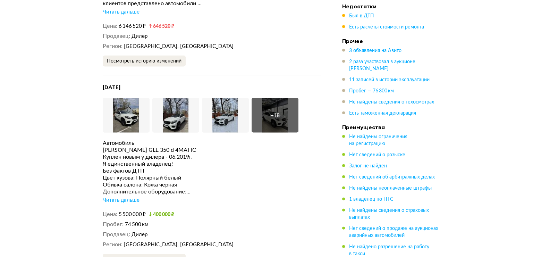
scroll to position [1561, 0]
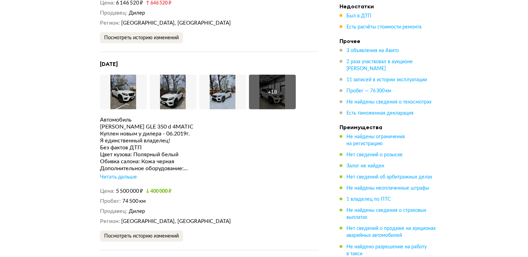
click at [112, 173] on div "Читать дальше" at bounding box center [118, 176] width 37 height 7
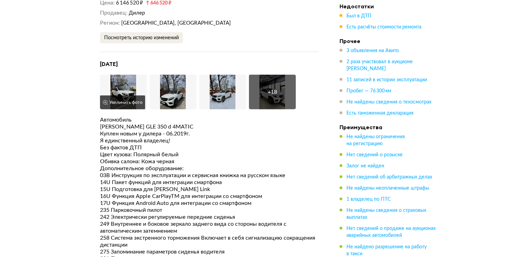
click at [128, 75] on img at bounding box center [123, 92] width 47 height 35
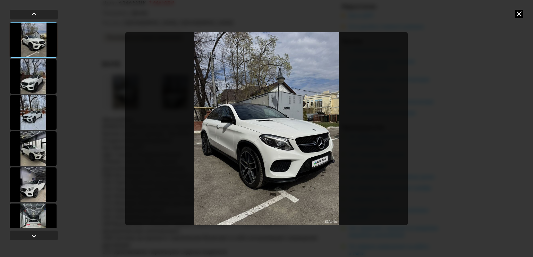
click at [390, 131] on img "Go to Slide 1" at bounding box center [266, 128] width 282 height 193
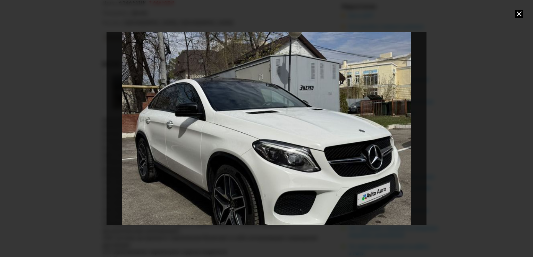
click at [397, 128] on div "Go to Slide 1" at bounding box center [267, 128] width 640 height 385
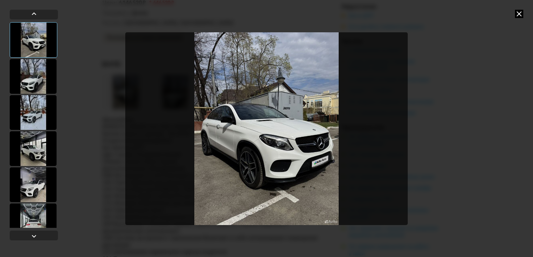
click at [51, 75] on div at bounding box center [33, 76] width 47 height 35
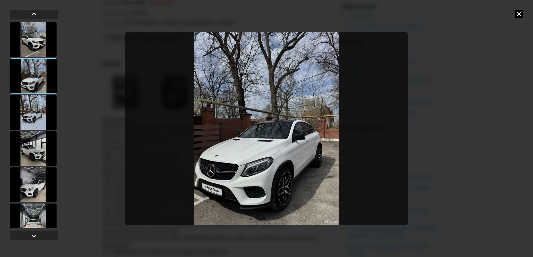
click at [28, 110] on div at bounding box center [33, 112] width 47 height 35
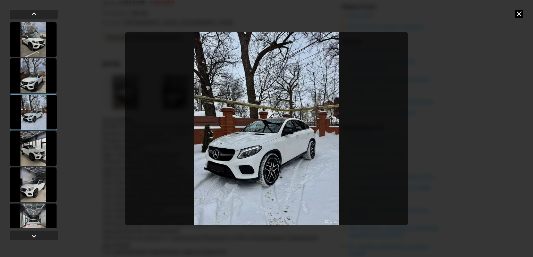
click at [34, 151] on div at bounding box center [33, 148] width 47 height 35
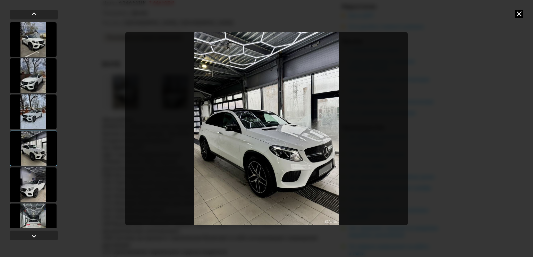
click at [44, 185] on div at bounding box center [33, 184] width 47 height 35
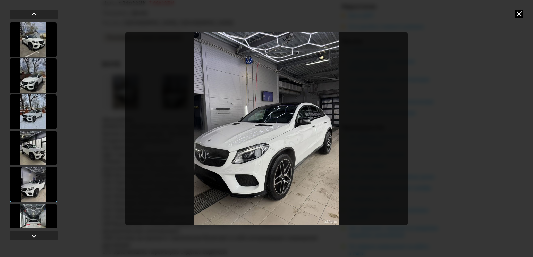
click at [34, 214] on div at bounding box center [33, 220] width 47 height 35
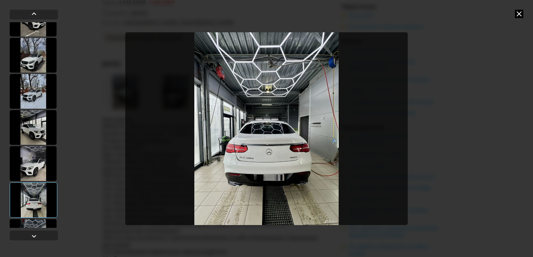
scroll to position [104, 0]
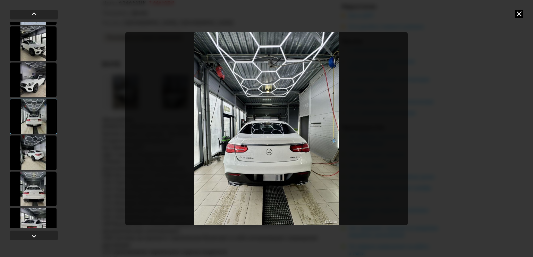
click at [45, 147] on div at bounding box center [33, 152] width 47 height 35
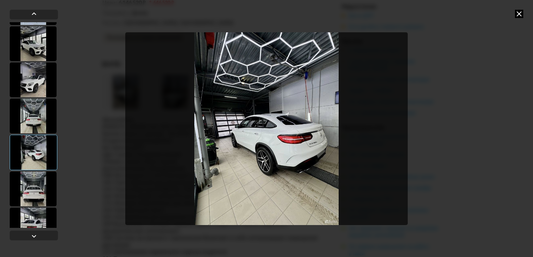
click at [33, 186] on div at bounding box center [33, 188] width 47 height 35
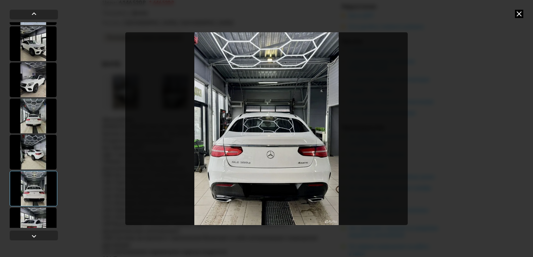
click at [49, 142] on div at bounding box center [33, 152] width 47 height 35
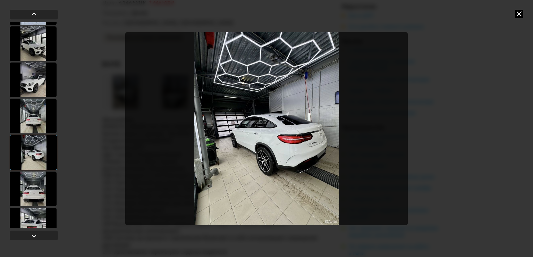
click at [32, 217] on div at bounding box center [33, 225] width 47 height 35
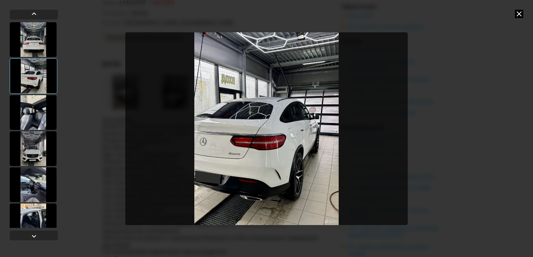
scroll to position [278, 0]
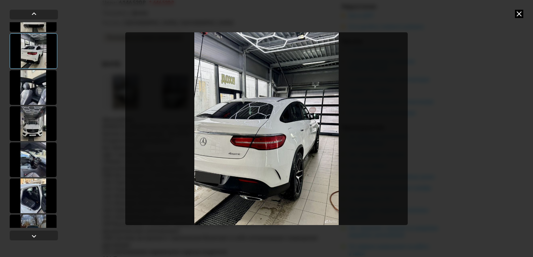
click at [38, 92] on div at bounding box center [33, 87] width 47 height 35
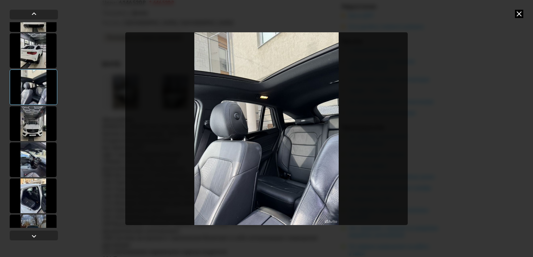
click at [41, 119] on div at bounding box center [33, 123] width 47 height 35
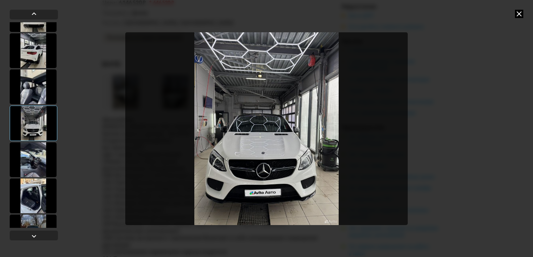
click at [35, 149] on div at bounding box center [33, 159] width 47 height 35
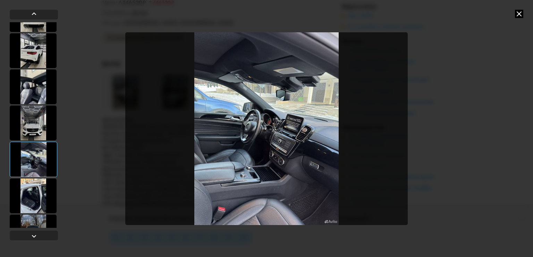
click at [283, 122] on img "Go to Slide 12" at bounding box center [266, 128] width 282 height 193
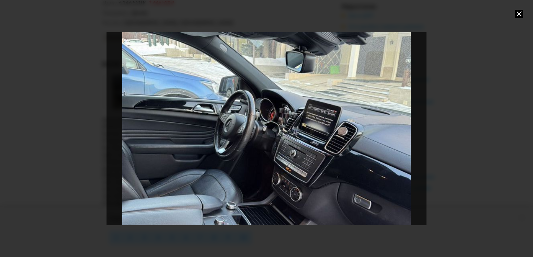
click at [323, 168] on div "Go to Slide 12" at bounding box center [267, 128] width 640 height 385
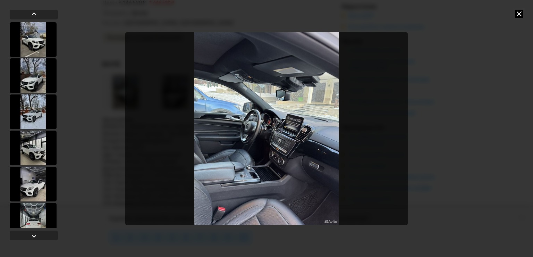
click at [28, 152] on div at bounding box center [33, 147] width 47 height 35
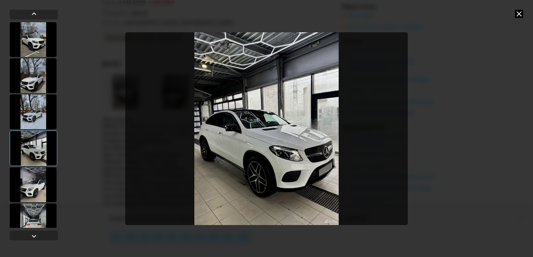
click at [31, 181] on div at bounding box center [33, 184] width 47 height 35
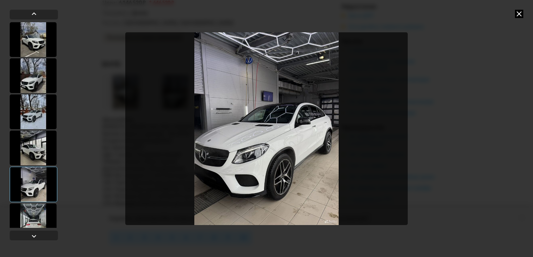
click at [42, 215] on div at bounding box center [33, 220] width 47 height 35
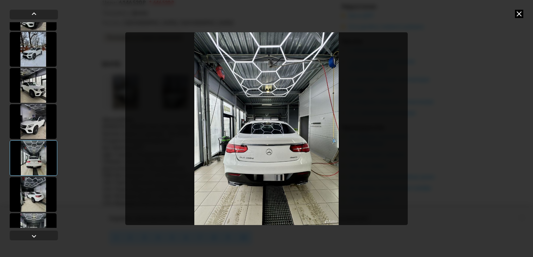
scroll to position [104, 0]
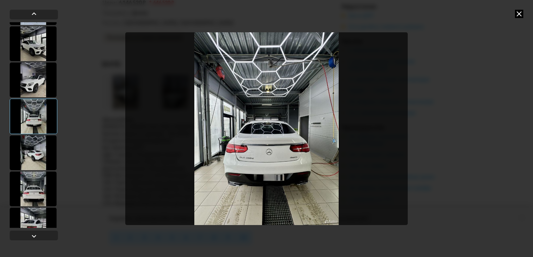
click at [41, 145] on div at bounding box center [33, 152] width 47 height 35
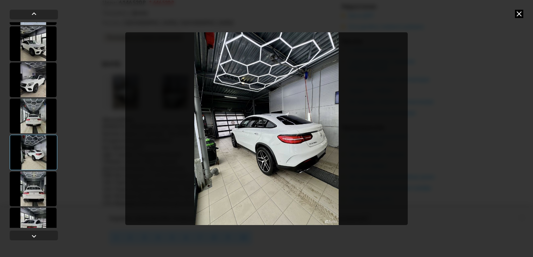
click at [38, 189] on div at bounding box center [33, 188] width 47 height 35
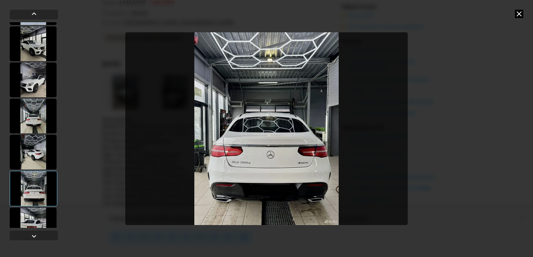
click at [36, 219] on div at bounding box center [33, 225] width 47 height 35
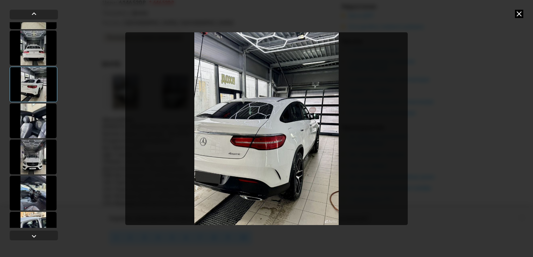
scroll to position [278, 0]
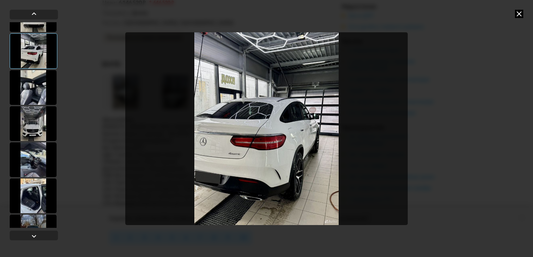
click at [48, 86] on div at bounding box center [33, 87] width 47 height 35
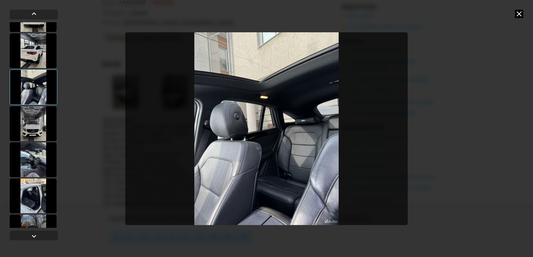
click at [47, 120] on div at bounding box center [33, 123] width 47 height 35
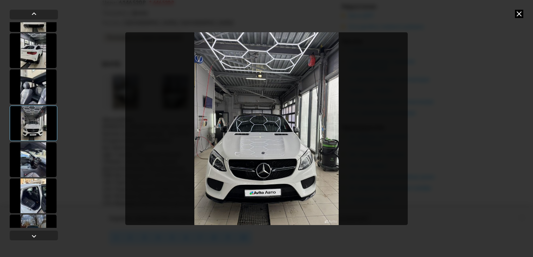
click at [36, 157] on div at bounding box center [33, 159] width 47 height 35
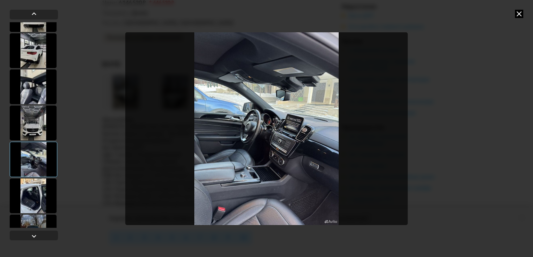
click at [35, 193] on div at bounding box center [33, 195] width 47 height 35
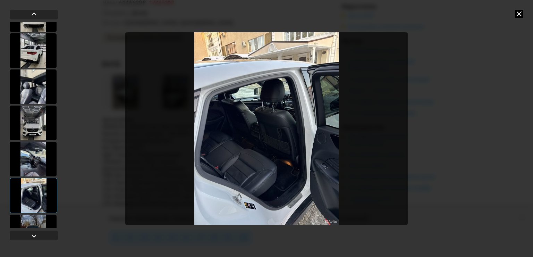
click at [26, 220] on div at bounding box center [33, 231] width 47 height 35
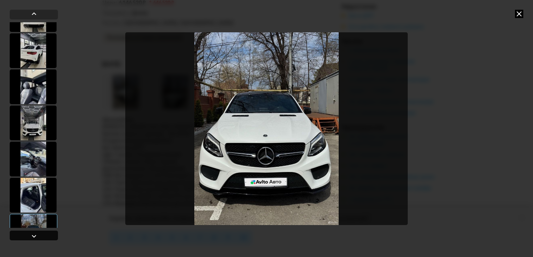
click at [45, 236] on div at bounding box center [34, 235] width 48 height 10
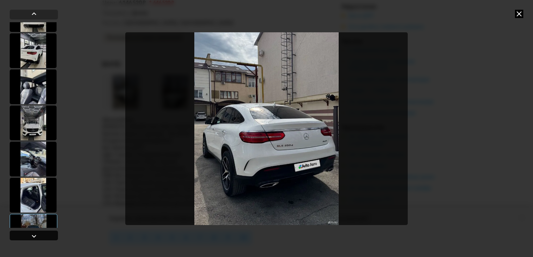
scroll to position [497, 0]
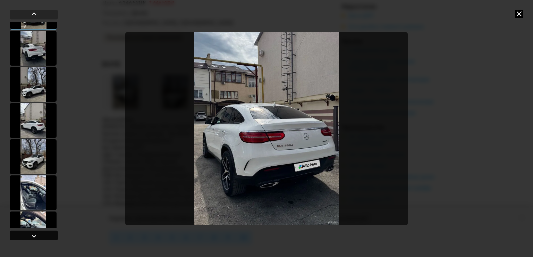
click at [45, 236] on div at bounding box center [34, 235] width 48 height 10
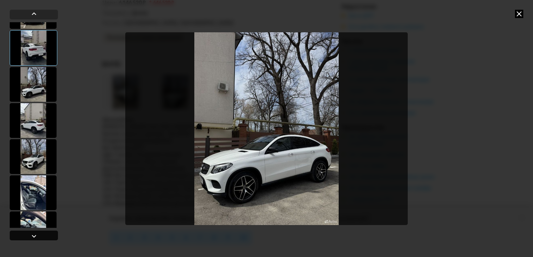
click at [45, 236] on div at bounding box center [34, 235] width 48 height 10
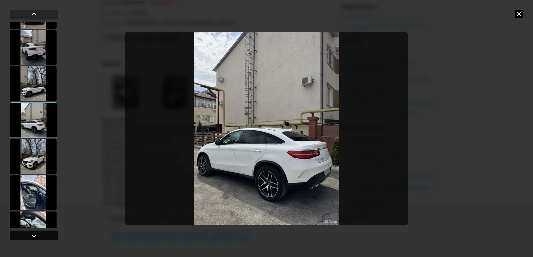
click at [45, 236] on div at bounding box center [34, 235] width 48 height 10
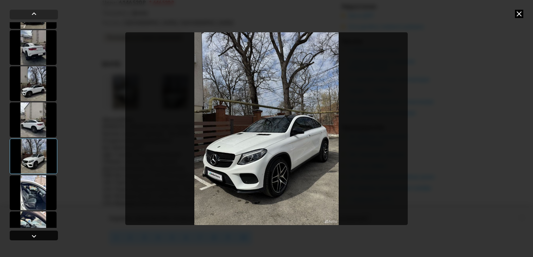
click at [45, 235] on div at bounding box center [34, 235] width 48 height 10
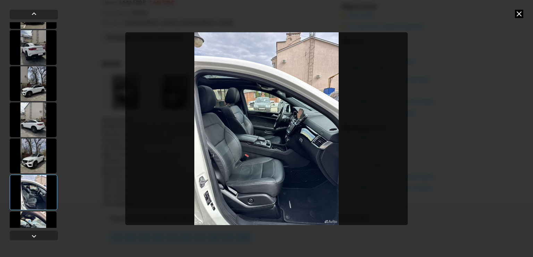
drag, startPoint x: 36, startPoint y: 203, endPoint x: 61, endPoint y: 95, distance: 110.8
click at [61, 95] on div at bounding box center [266, 128] width 533 height 257
click at [39, 215] on div at bounding box center [33, 228] width 47 height 35
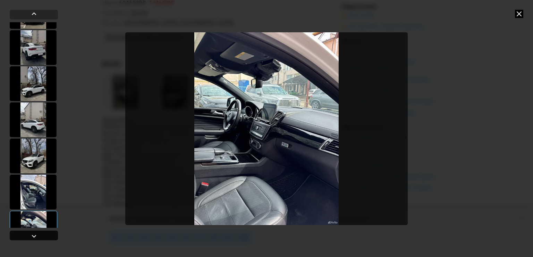
click at [44, 237] on div at bounding box center [34, 235] width 48 height 10
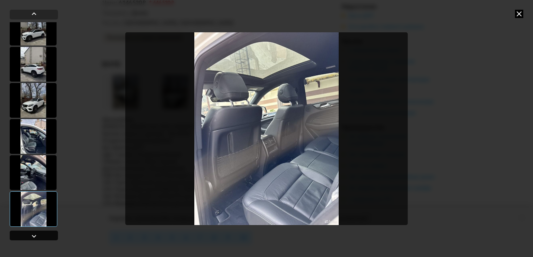
click at [44, 237] on div at bounding box center [34, 235] width 48 height 10
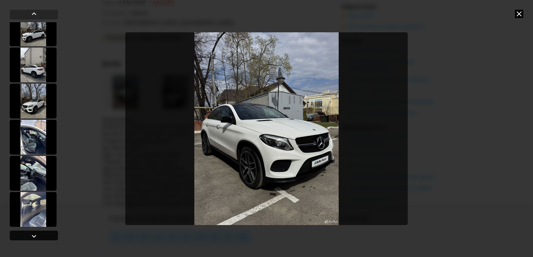
click at [44, 237] on div at bounding box center [34, 235] width 48 height 10
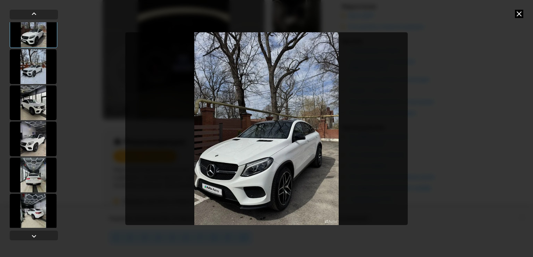
scroll to position [0, 0]
